Goal: Check status

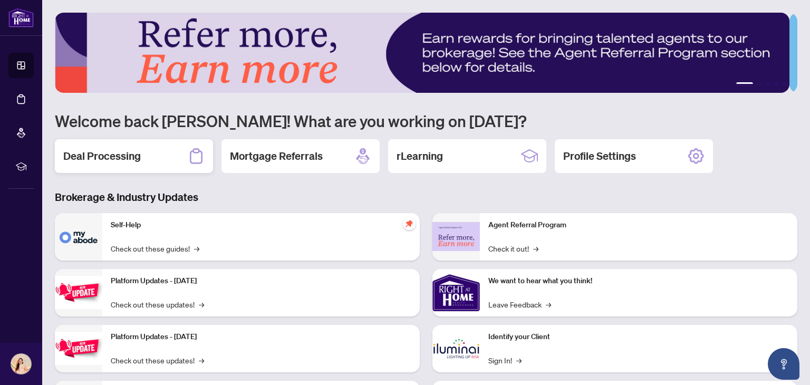
click at [154, 166] on div "Deal Processing" at bounding box center [134, 156] width 158 height 34
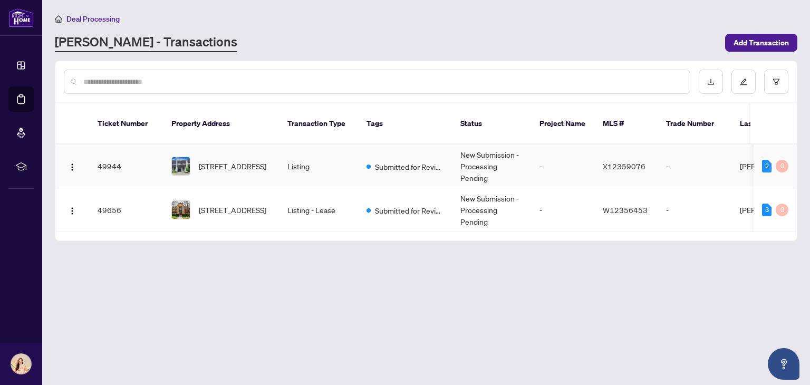
click at [500, 156] on td "New Submission - Processing Pending" at bounding box center [491, 167] width 79 height 44
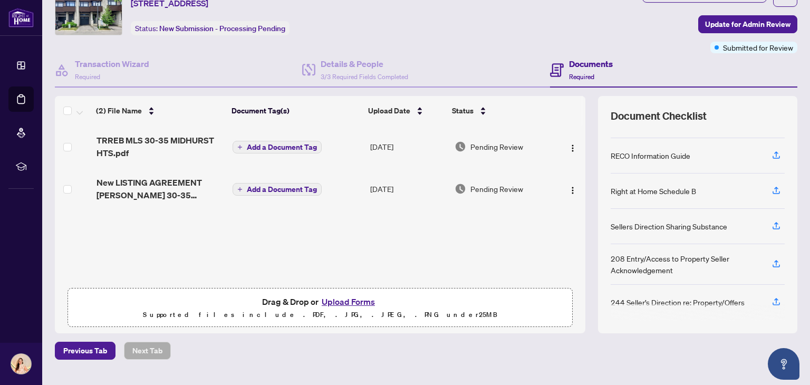
scroll to position [71, 0]
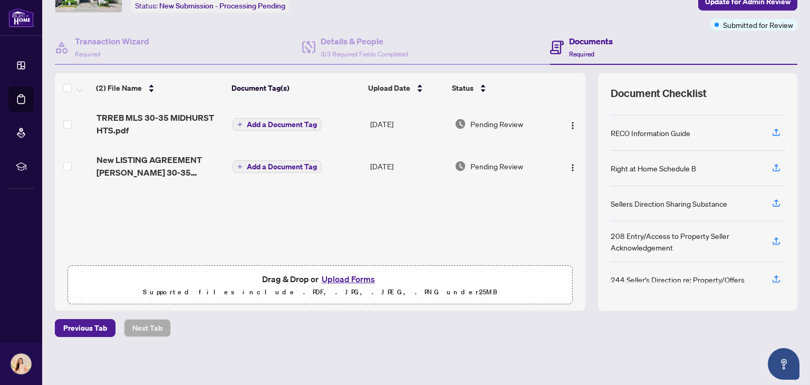
click at [659, 203] on div "Sellers Direction Sharing Substance" at bounding box center [669, 204] width 117 height 12
drag, startPoint x: 603, startPoint y: 199, endPoint x: 722, endPoint y: 198, distance: 119.3
click at [722, 198] on div "Sellers Direction Sharing Substance" at bounding box center [698, 203] width 174 height 35
copy div "Sellers Direction Sharing Substance"
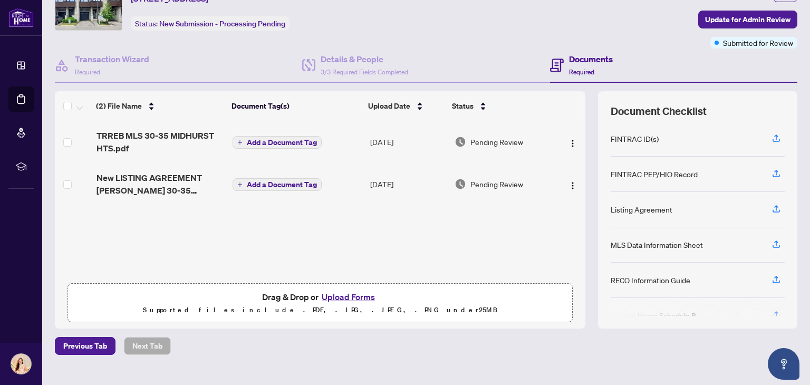
scroll to position [0, 0]
drag, startPoint x: 694, startPoint y: 173, endPoint x: 590, endPoint y: 162, distance: 104.0
click at [598, 162] on div "Document Checklist FINTRAC ID(s) FINTRAC PEP/HIO Record Listing Agreement MLS D…" at bounding box center [697, 209] width 199 height 237
copy div "FINTRAC PEP/HIO Record"
